Goal: Task Accomplishment & Management: Use online tool/utility

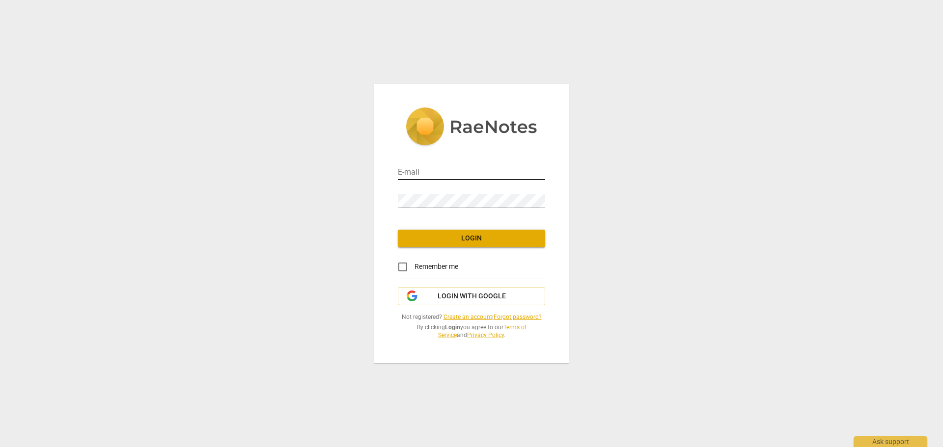
click at [417, 172] on input "email" at bounding box center [471, 173] width 147 height 14
click at [417, 167] on input "email" at bounding box center [471, 173] width 147 height 14
type input "ryan@ryanalanjones.com"
click at [402, 265] on input "Remember me" at bounding box center [403, 267] width 24 height 24
checkbox input "true"
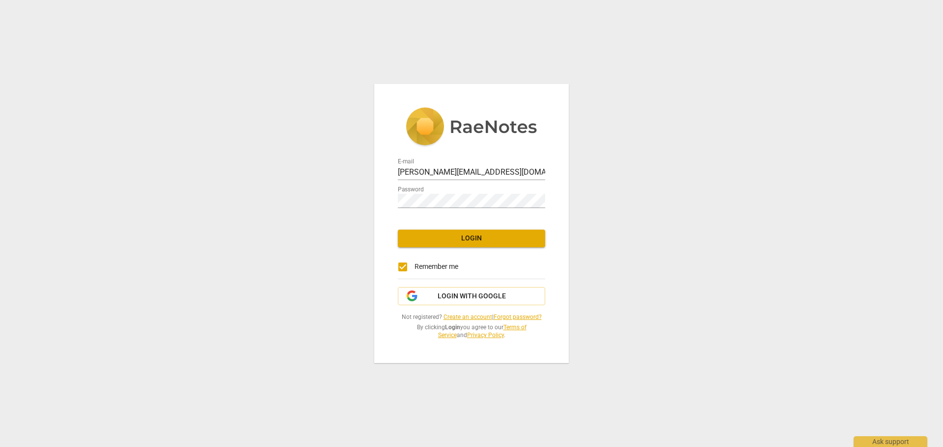
click at [446, 243] on span "Login" at bounding box center [472, 239] width 132 height 10
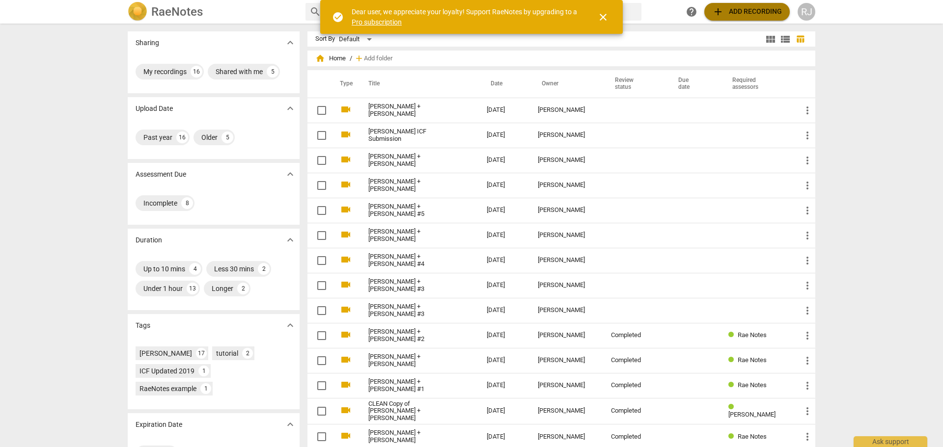
click at [727, 11] on span "add Add recording" at bounding box center [747, 12] width 70 height 12
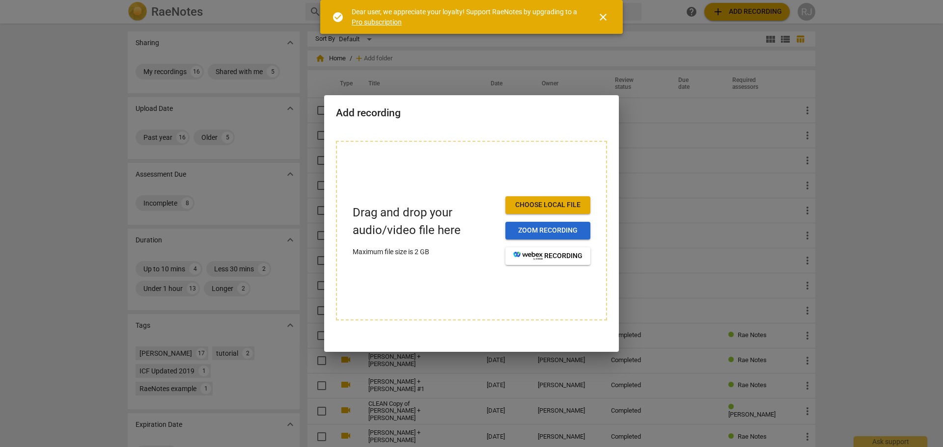
click at [543, 229] on span "Zoom recording" at bounding box center [547, 231] width 69 height 10
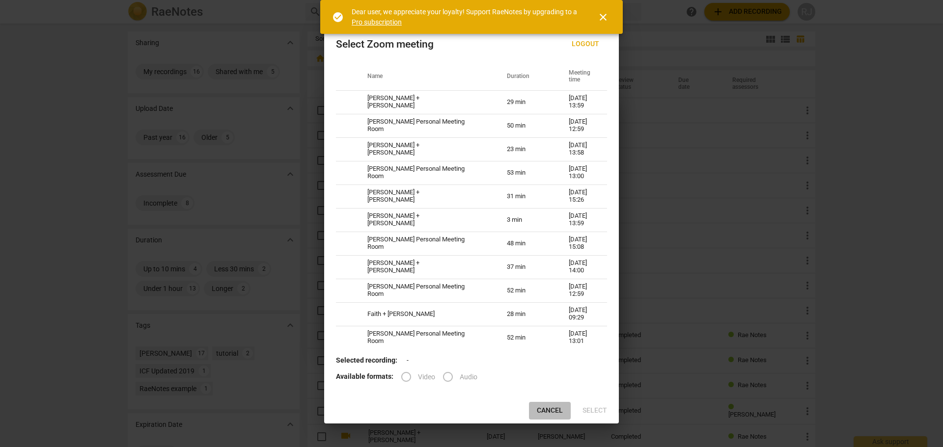
click at [543, 413] on span "Cancel" at bounding box center [550, 411] width 26 height 10
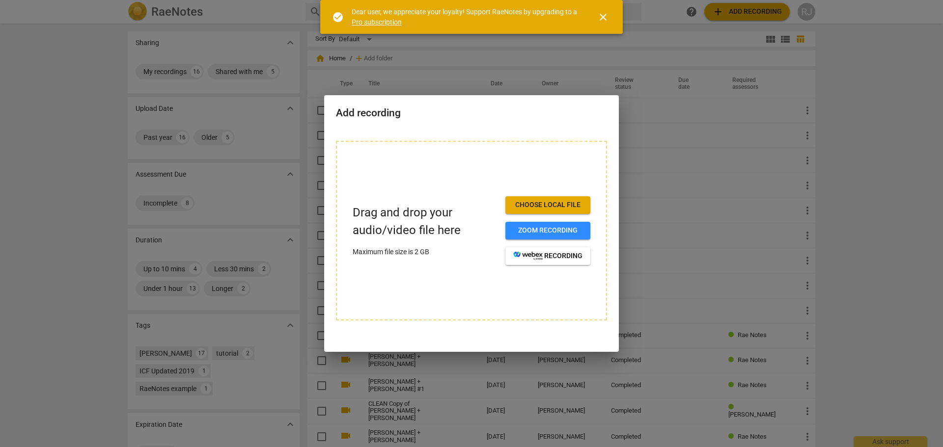
click at [717, 183] on div at bounding box center [471, 223] width 943 height 447
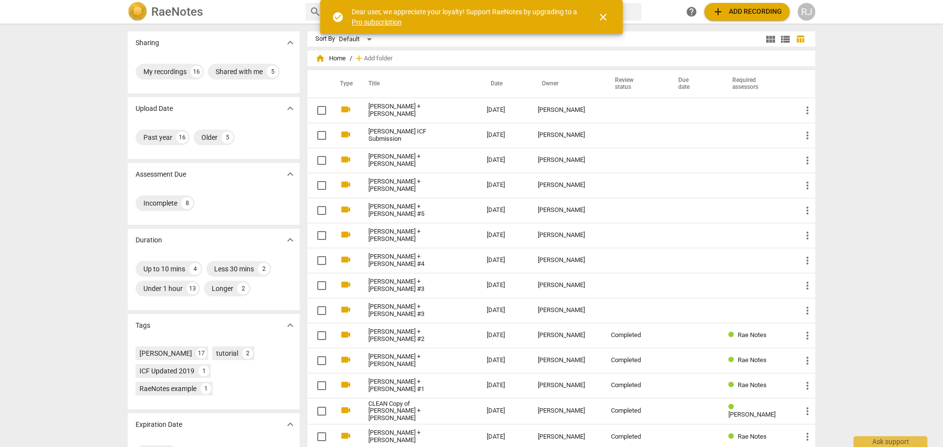
click at [746, 15] on span "add Add recording" at bounding box center [747, 12] width 70 height 12
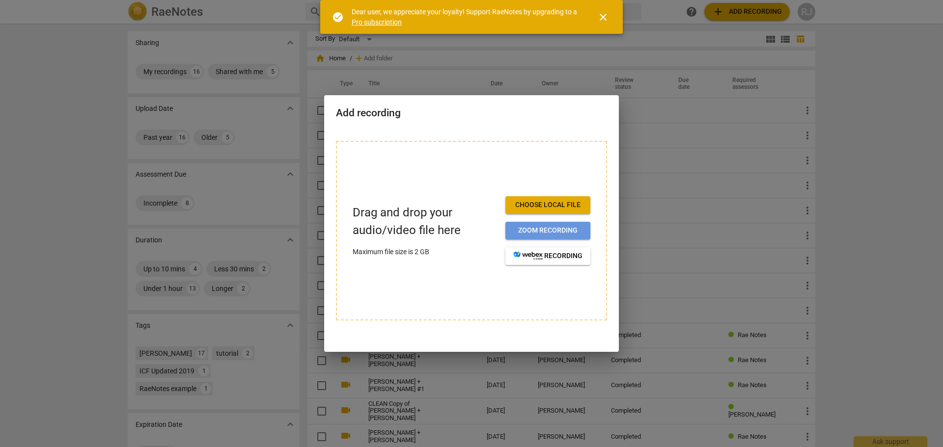
click at [541, 228] on span "Zoom recording" at bounding box center [547, 231] width 69 height 10
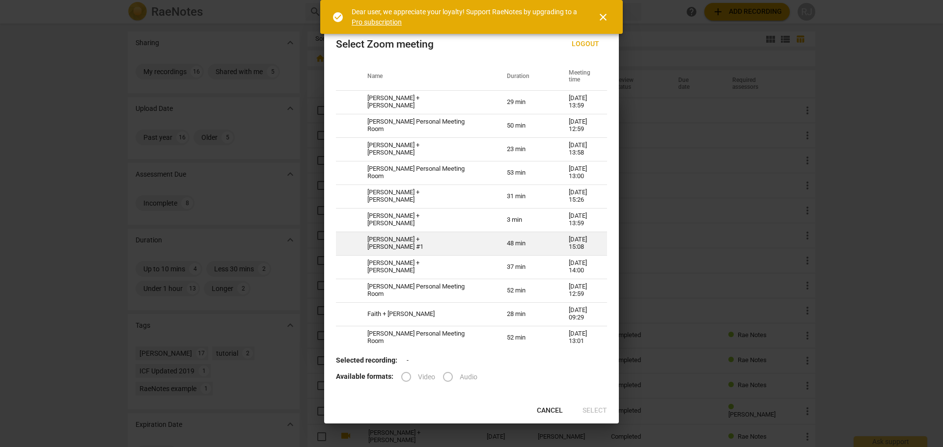
click at [434, 241] on td "[PERSON_NAME] + [PERSON_NAME] #1" at bounding box center [425, 244] width 139 height 24
radio input "true"
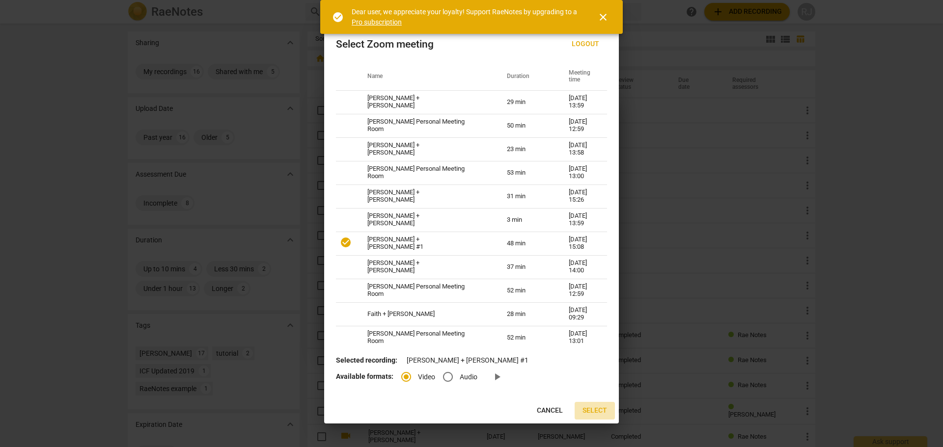
click at [601, 413] on span "Select" at bounding box center [594, 411] width 25 height 10
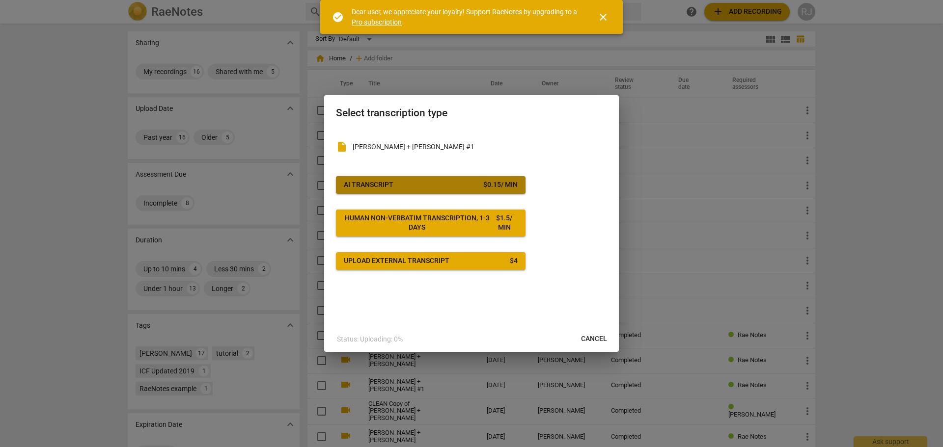
click at [433, 187] on span "AI Transcript $ 0.15 / min" at bounding box center [431, 185] width 174 height 10
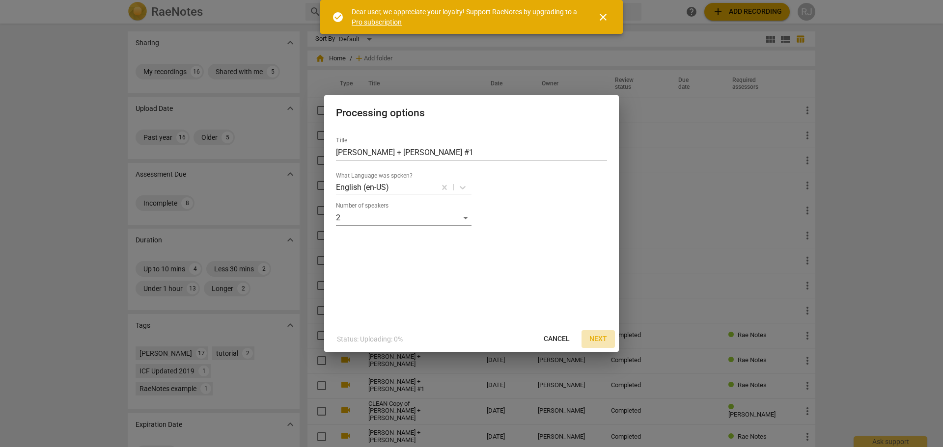
click at [601, 339] on span "Next" at bounding box center [598, 339] width 18 height 10
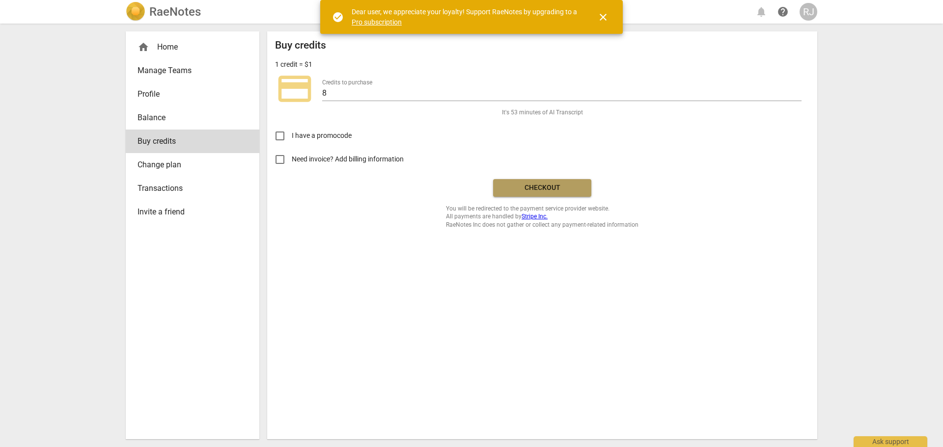
click at [561, 188] on span "Checkout" at bounding box center [542, 188] width 82 height 10
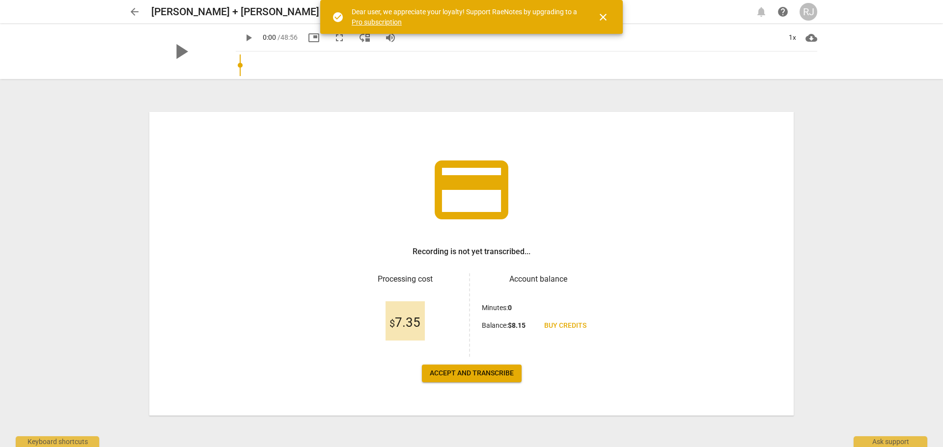
click at [466, 376] on span "Accept and transcribe" at bounding box center [472, 374] width 84 height 10
